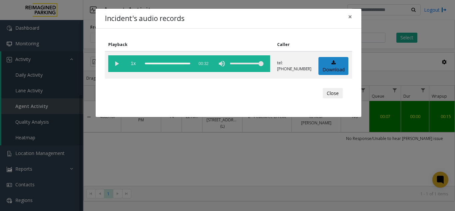
scroll to position [0, 151]
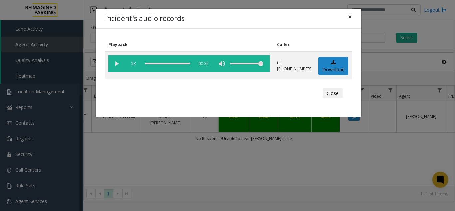
click at [348, 16] on span "×" at bounding box center [350, 16] width 4 height 9
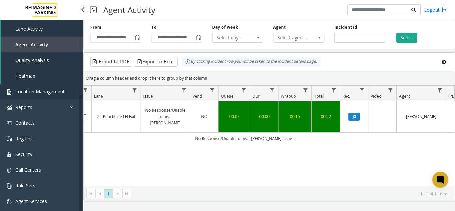
click at [38, 92] on span "Location Management" at bounding box center [39, 91] width 49 height 6
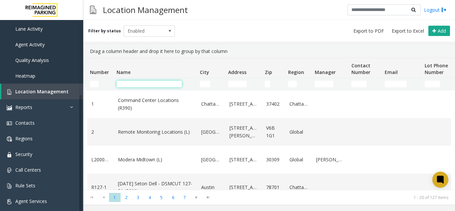
click at [135, 83] on input "Name Filter" at bounding box center [149, 84] width 65 height 7
click at [97, 86] on input "Number Filter" at bounding box center [94, 84] width 9 height 7
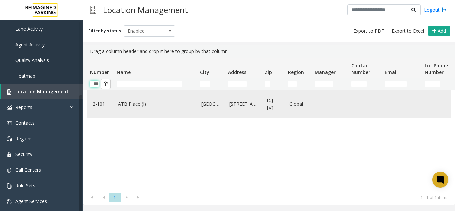
type input "***"
click at [151, 104] on link "ATB Place (I)" at bounding box center [155, 103] width 75 height 7
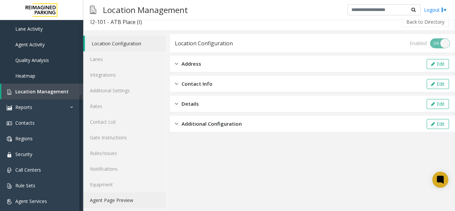
scroll to position [9, 0]
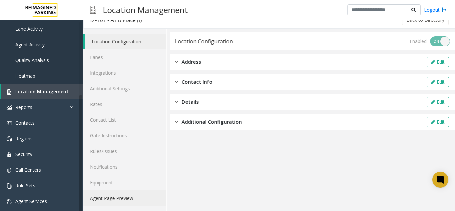
click at [120, 192] on link "Agent Page Preview" at bounding box center [124, 198] width 83 height 16
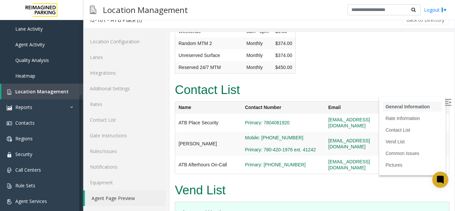
scroll to position [1200, 0]
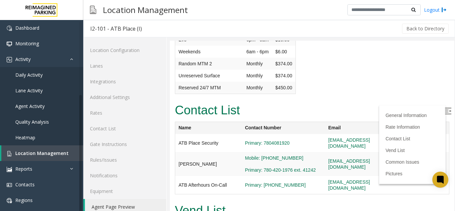
scroll to position [9, 0]
